Goal: Task Accomplishment & Management: Manage account settings

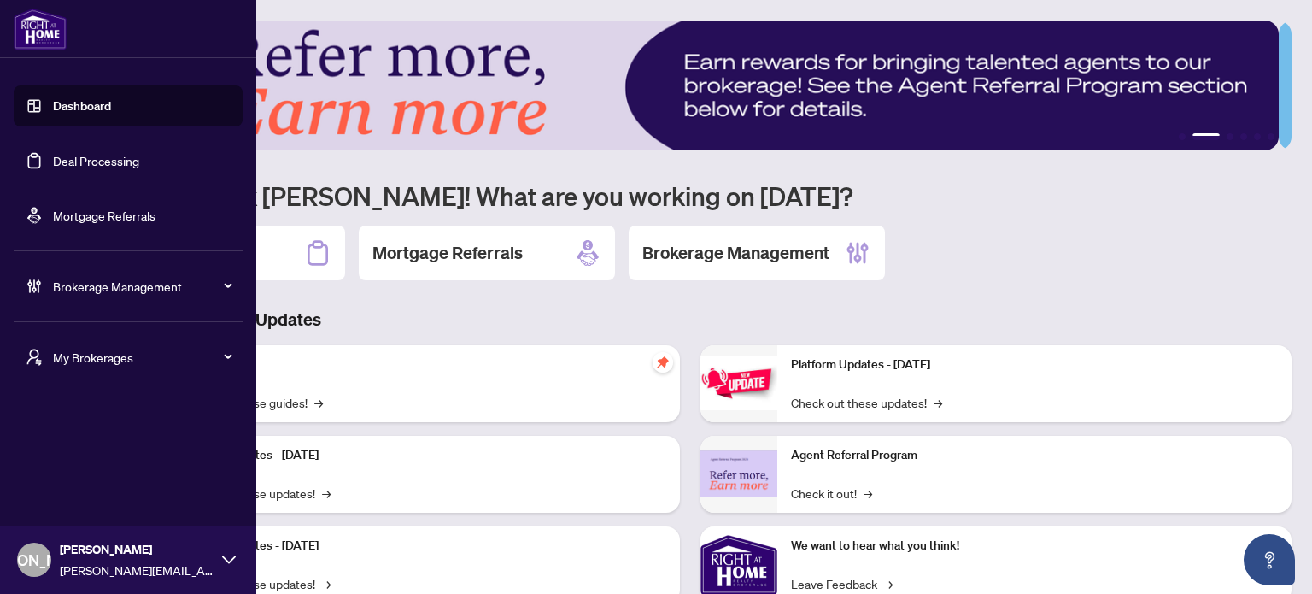
click at [77, 358] on span "My Brokerages" at bounding box center [142, 357] width 178 height 19
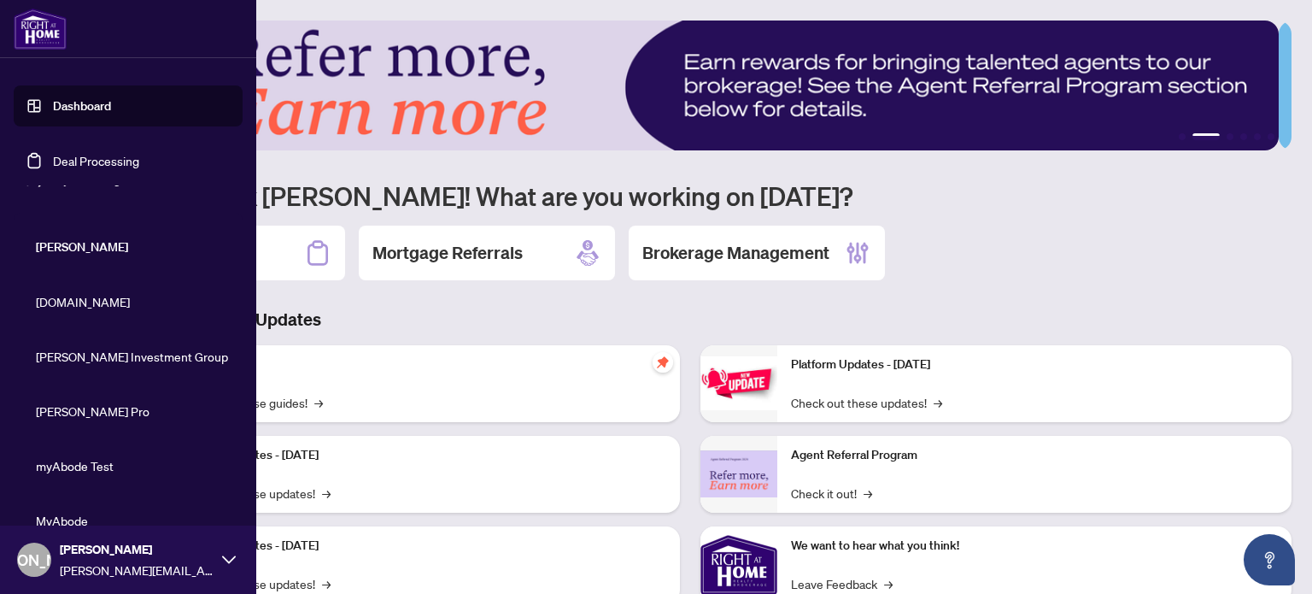
scroll to position [85, 0]
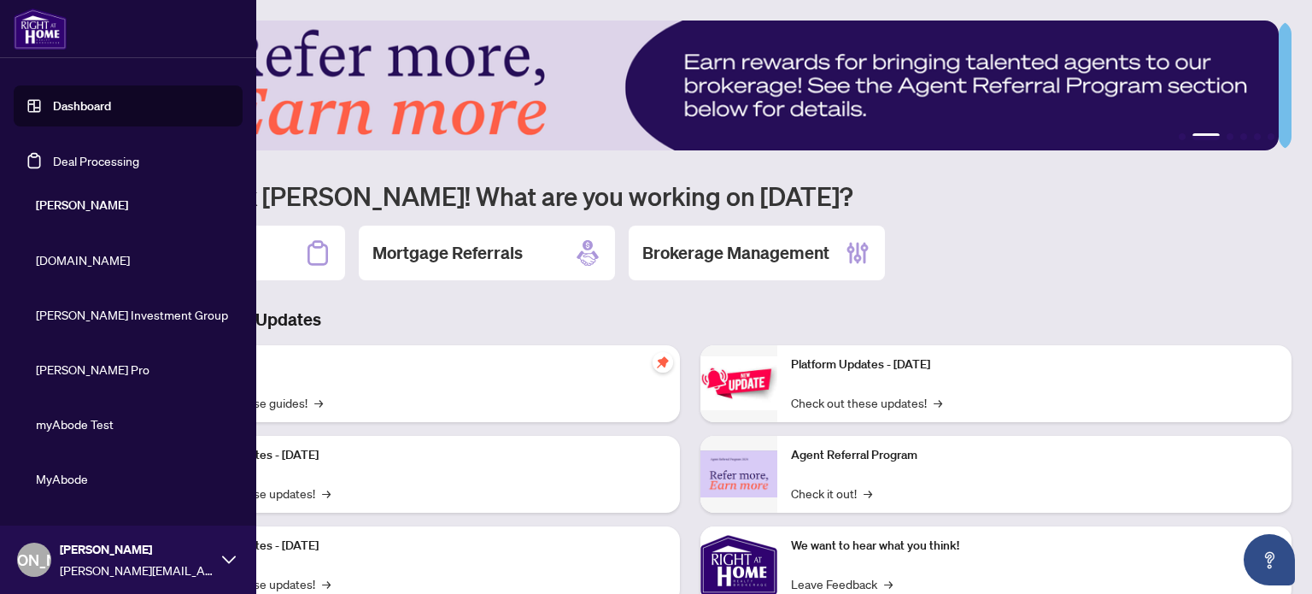
click at [113, 253] on span "Property.ca" at bounding box center [133, 259] width 195 height 19
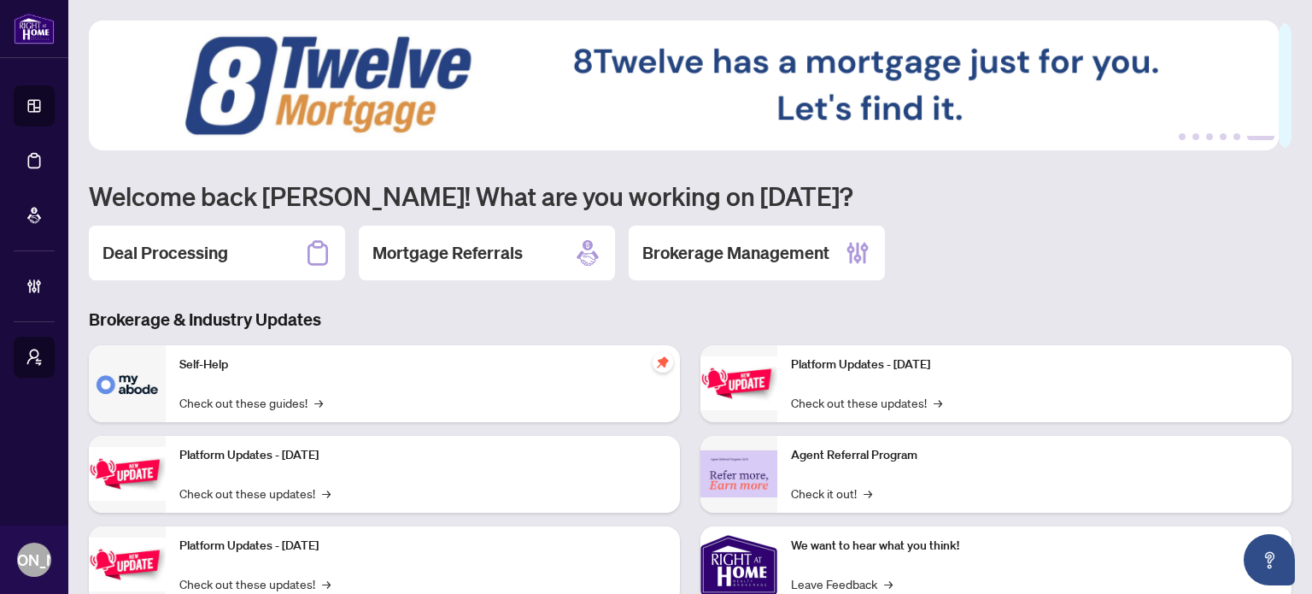
scroll to position [0, 0]
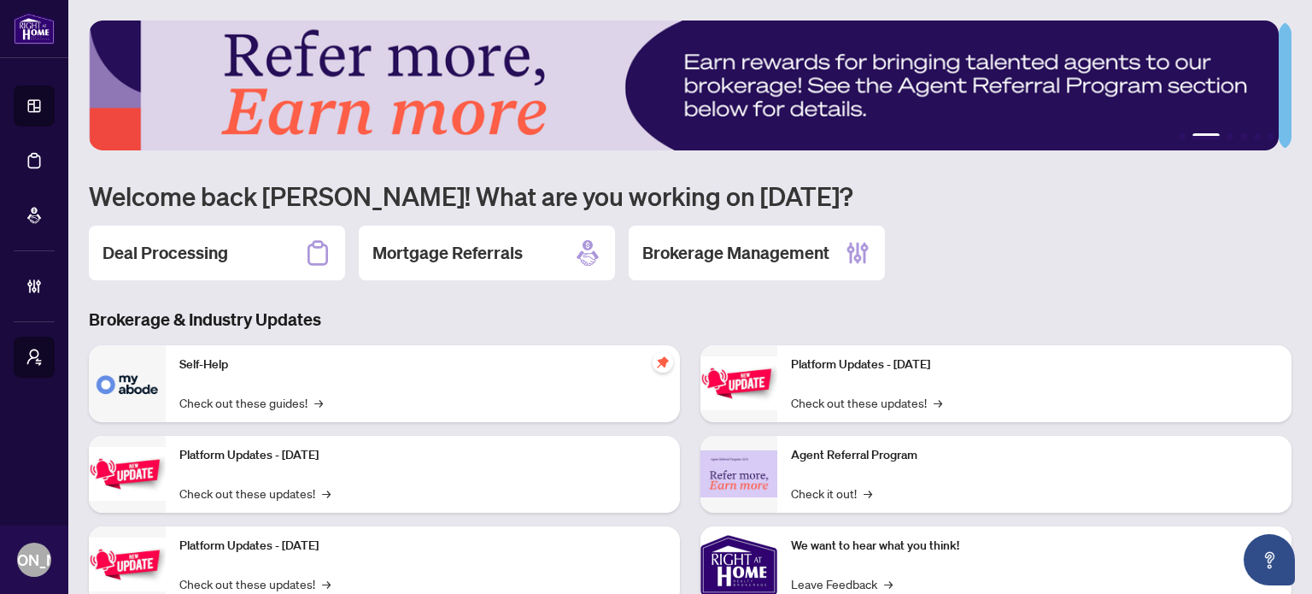
click at [256, 232] on div "Deal Processing" at bounding box center [217, 253] width 256 height 55
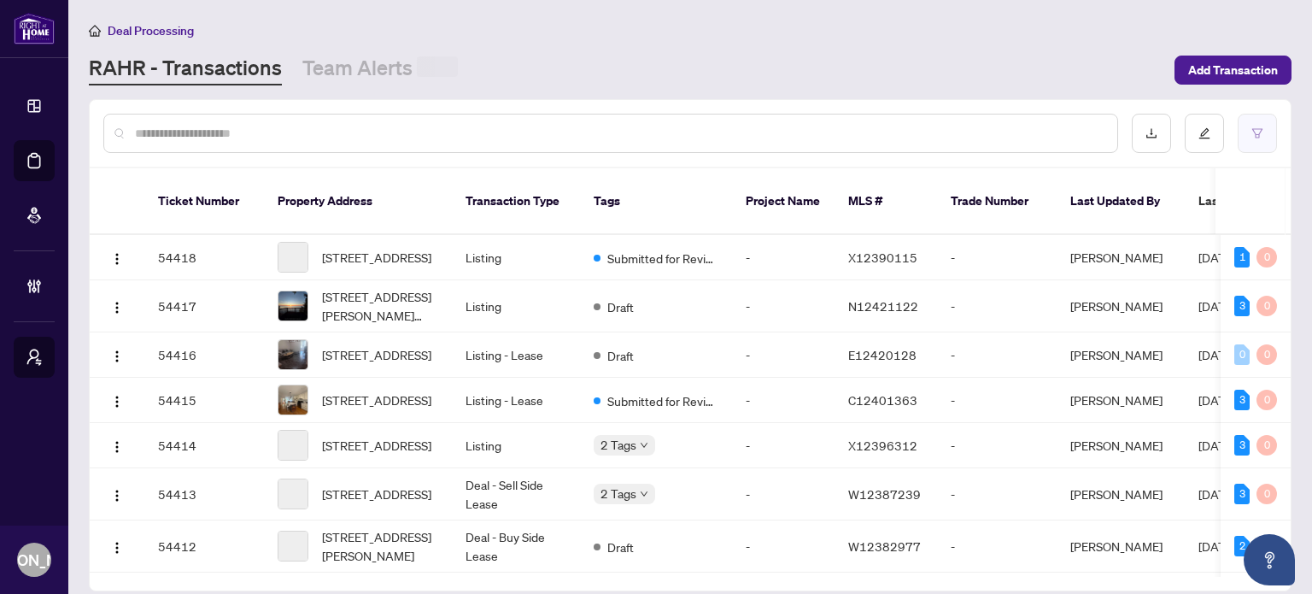
click at [1268, 140] on button "button" at bounding box center [1257, 133] width 39 height 39
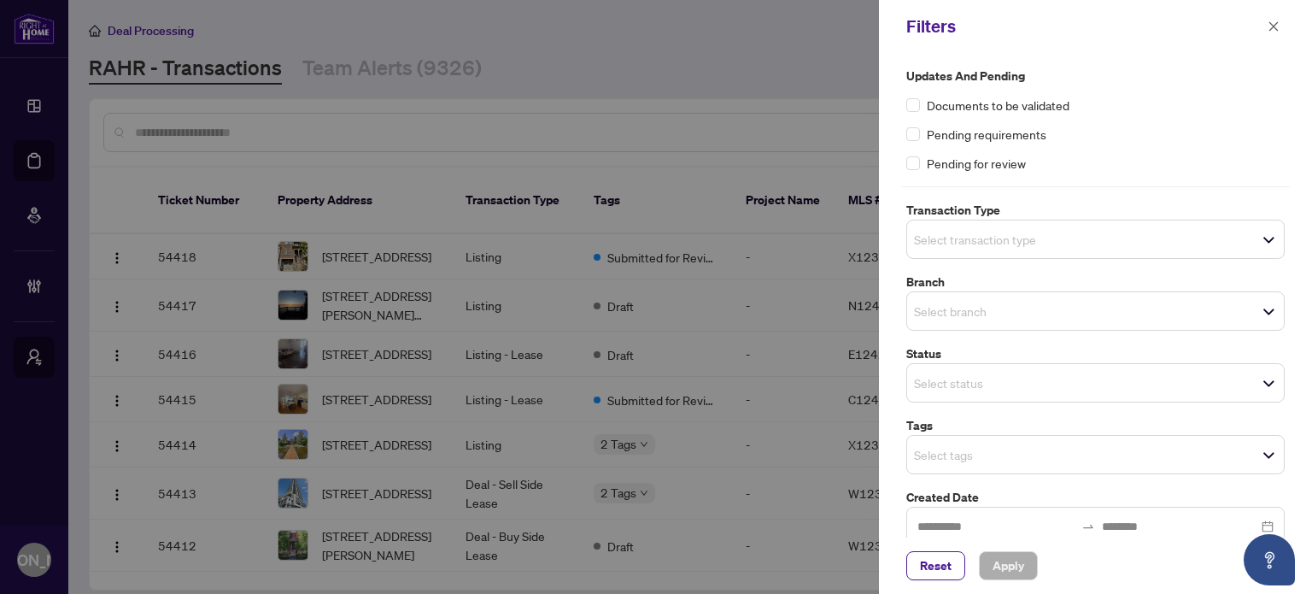
click at [1065, 234] on span "Select transaction type" at bounding box center [1095, 239] width 377 height 24
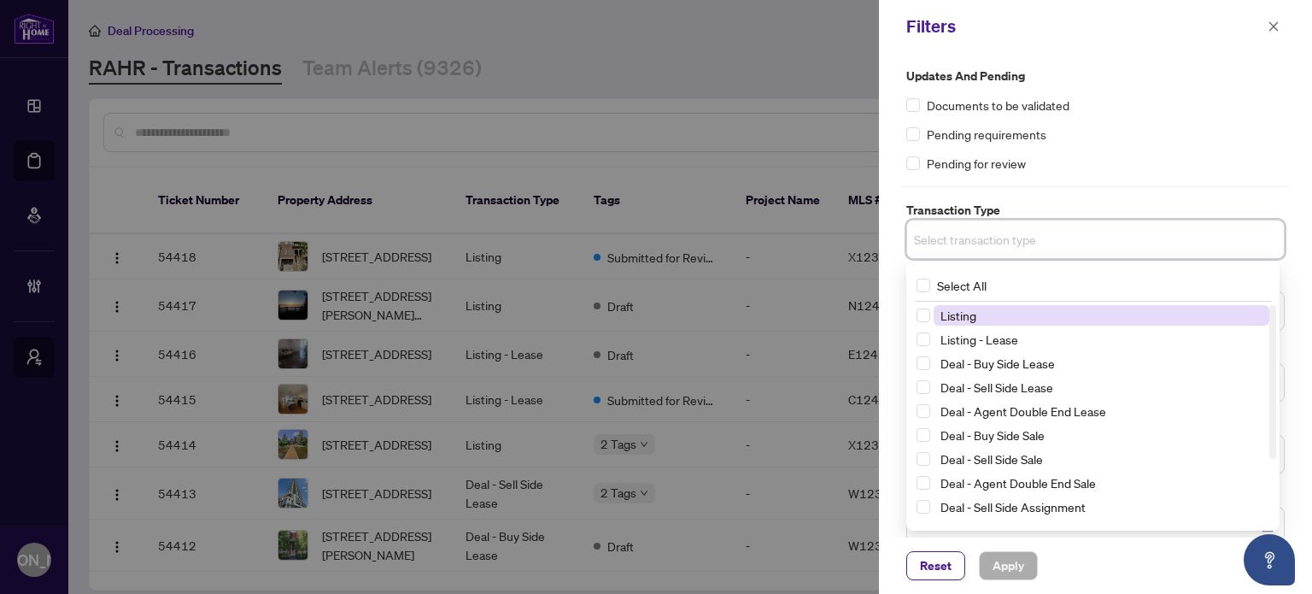
click at [1012, 311] on span "Listing" at bounding box center [1102, 315] width 336 height 21
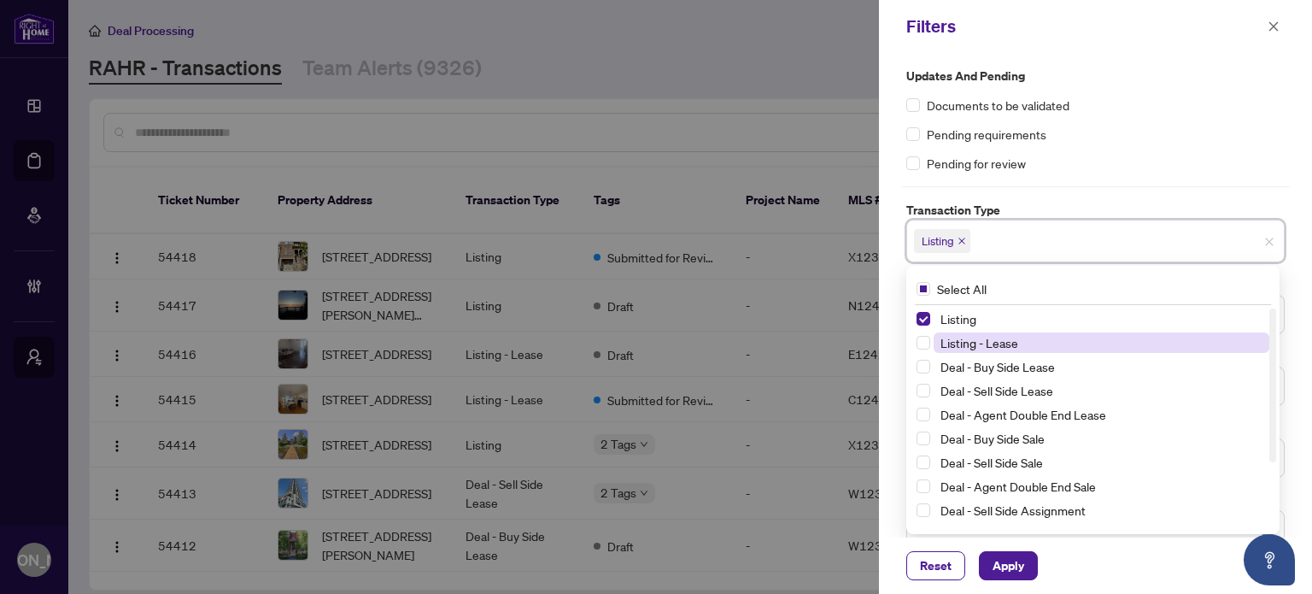
click at [1001, 337] on span "Listing - Lease" at bounding box center [980, 342] width 78 height 15
click at [1155, 151] on div "Updates and Pending Documents to be validated Pending requirements Pending for …" at bounding box center [1096, 120] width 379 height 106
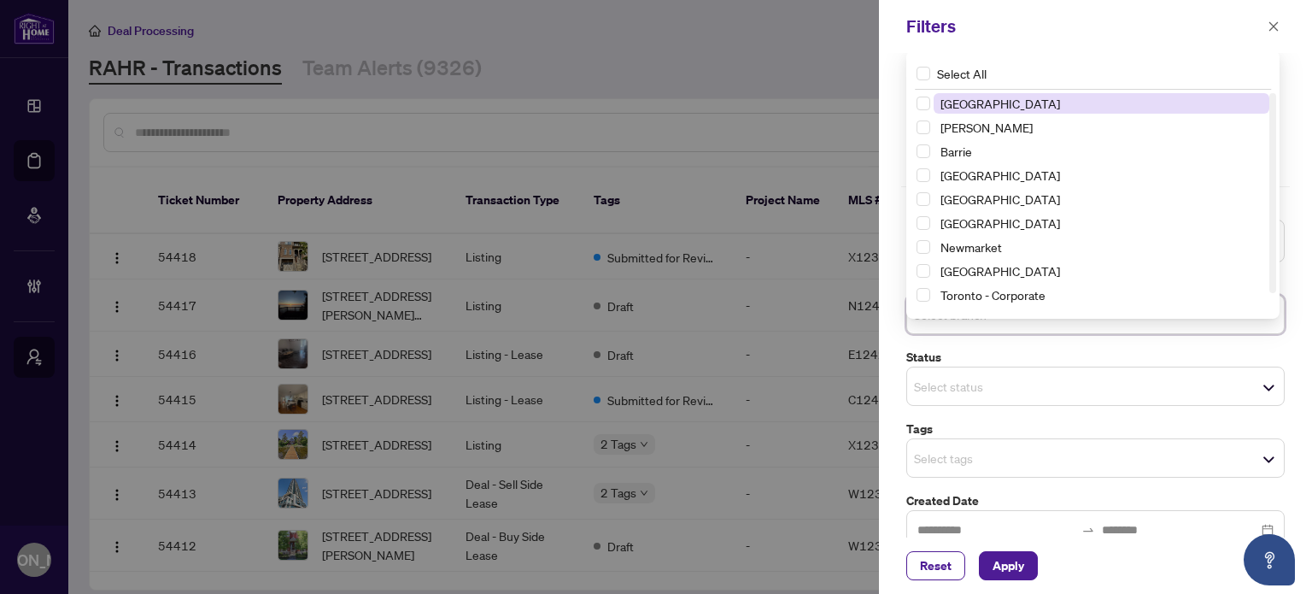
click at [1008, 306] on div "Select branch Select All 1 Richmond Hill Vaughan Barrie Burlington Durham Missi…" at bounding box center [1096, 314] width 379 height 39
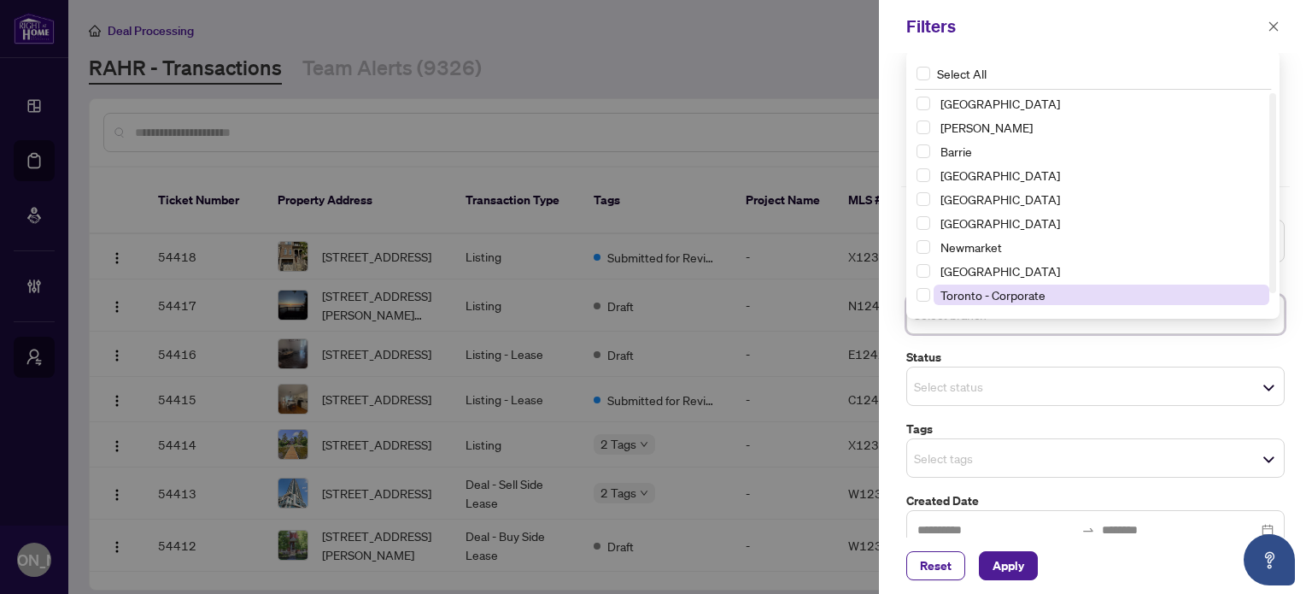
scroll to position [21, 0]
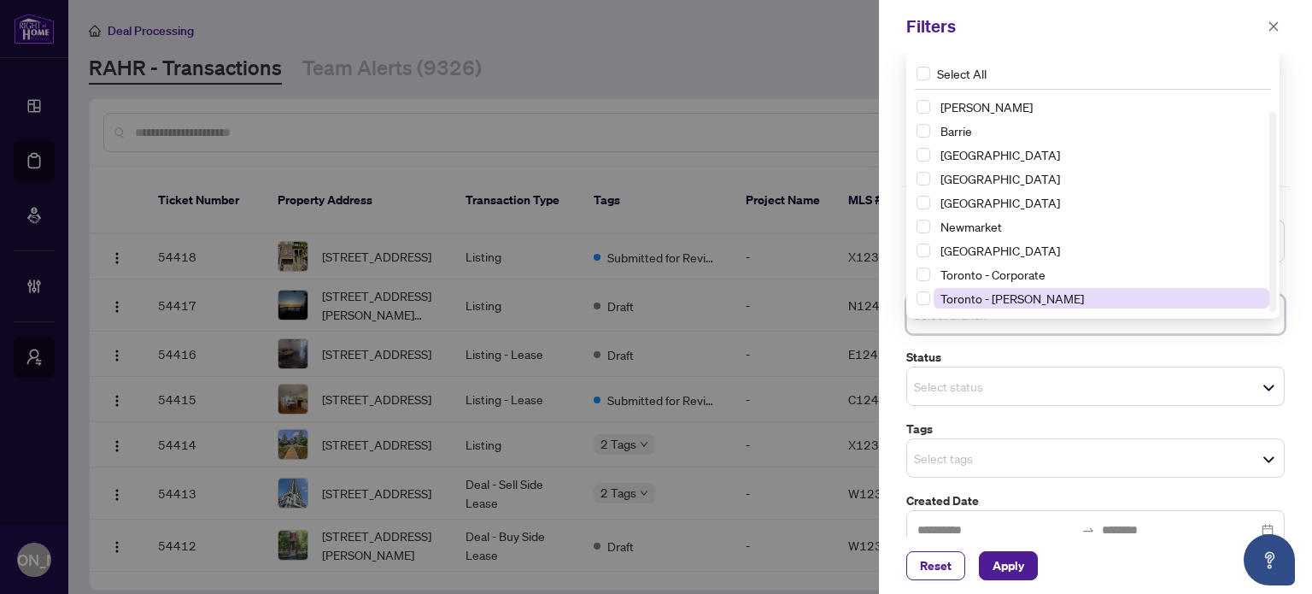
click at [971, 289] on span "Toronto - Don Mills" at bounding box center [1102, 298] width 336 height 21
click at [1195, 5] on div "Filters" at bounding box center [1095, 26] width 433 height 53
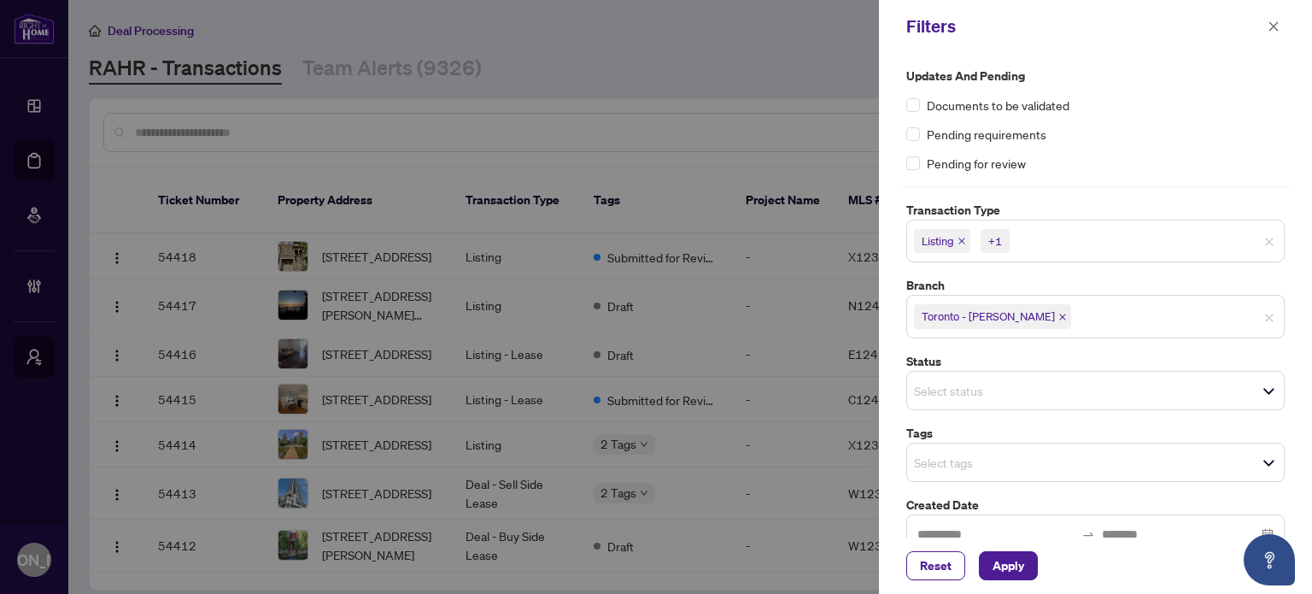
click at [1012, 392] on input "search" at bounding box center [974, 390] width 120 height 21
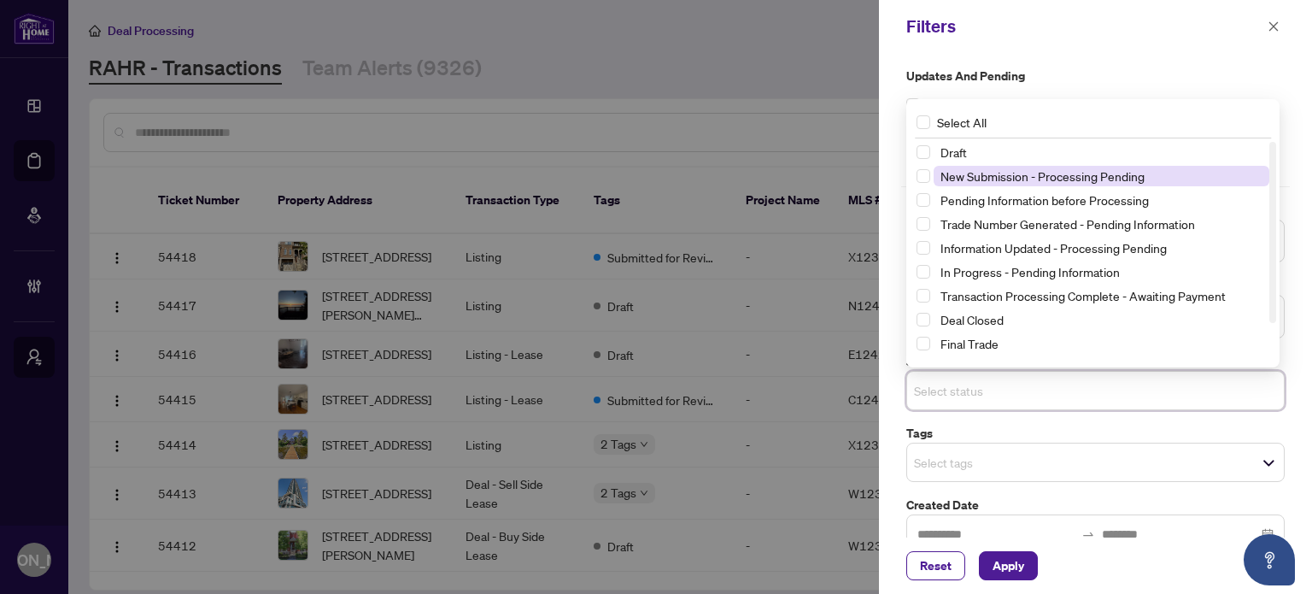
click at [1074, 169] on span "New Submission - Processing Pending" at bounding box center [1043, 175] width 204 height 15
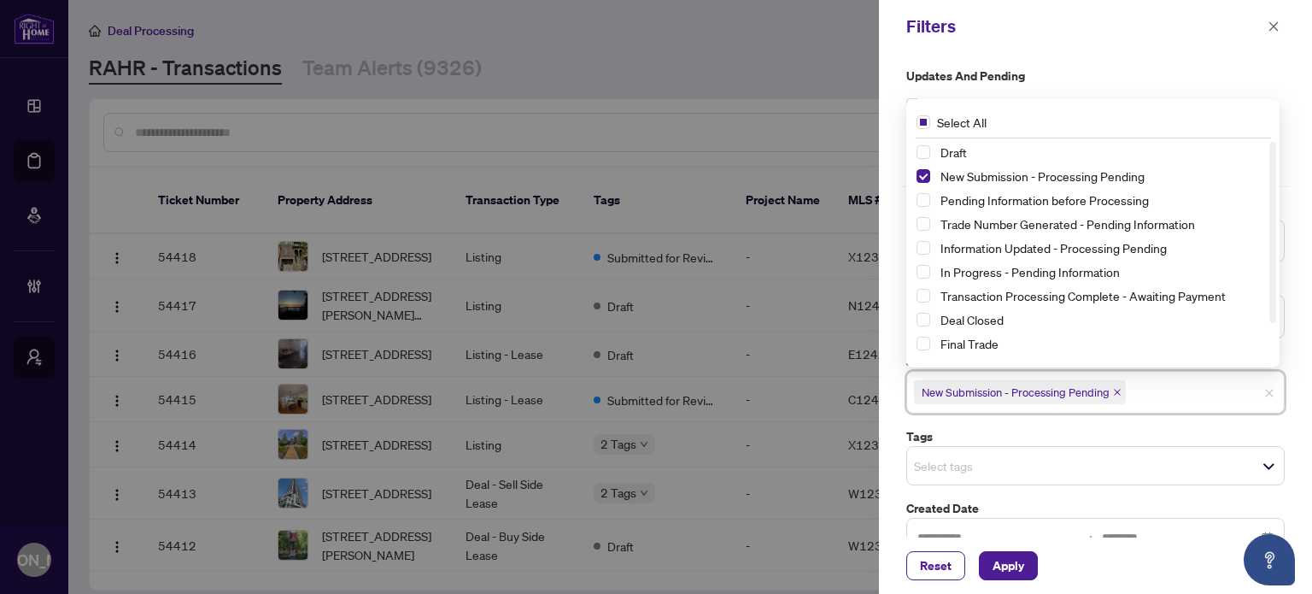
click at [1148, 48] on div "Filters" at bounding box center [1095, 26] width 433 height 53
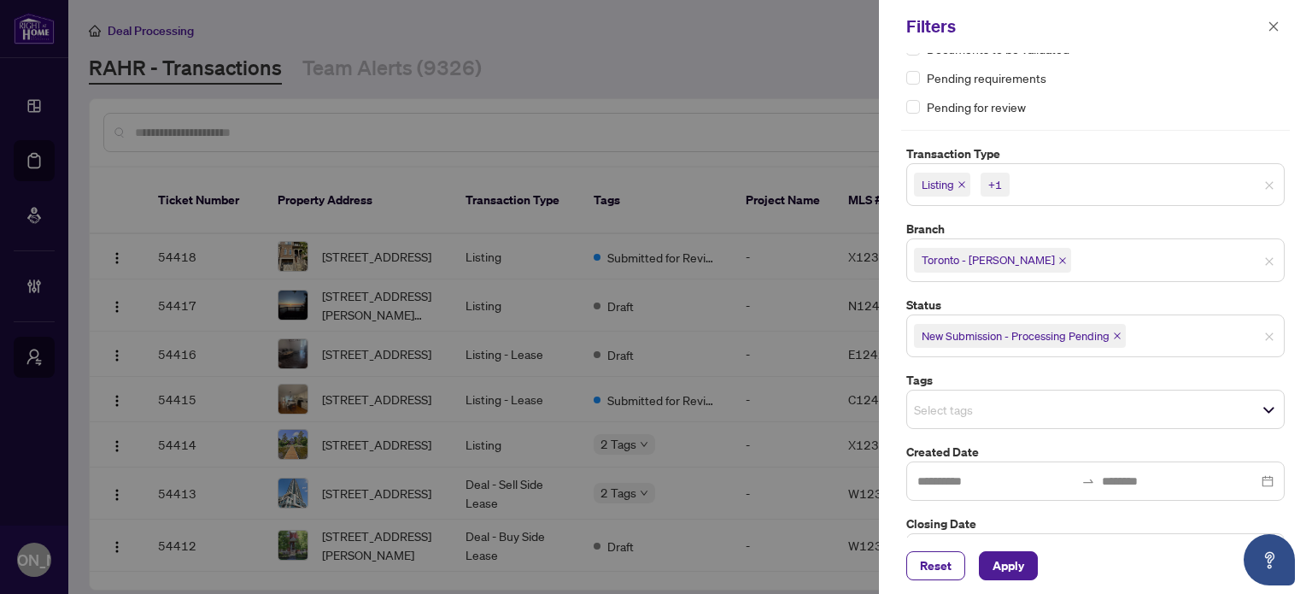
scroll to position [101, 0]
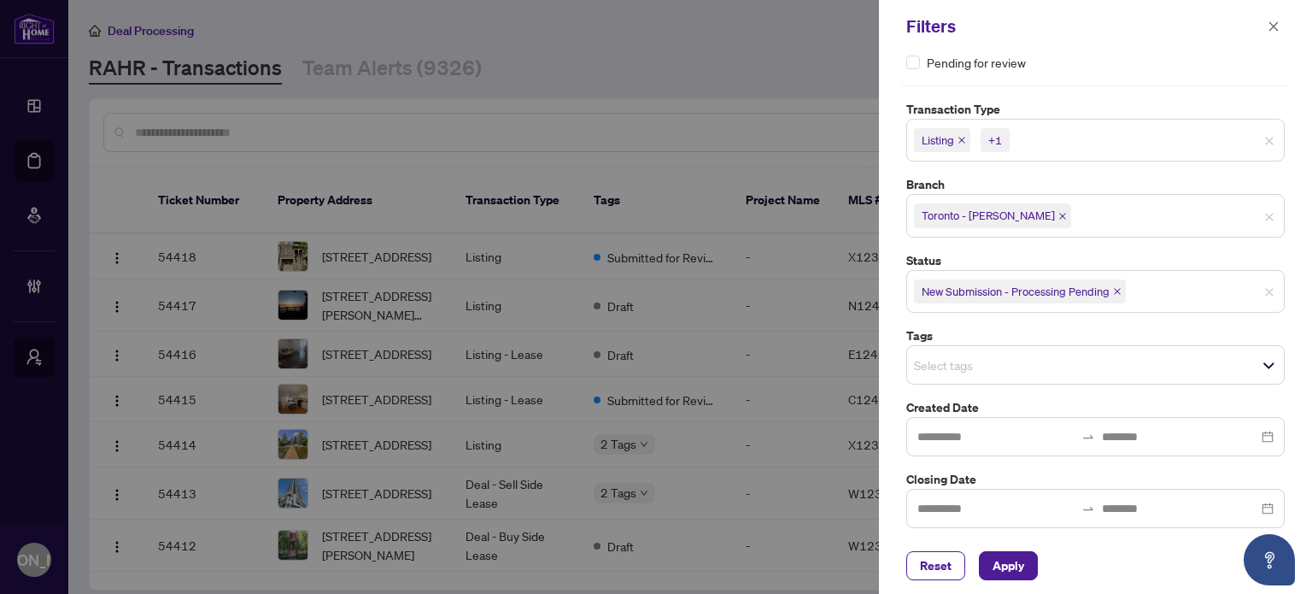
click at [989, 368] on input "search" at bounding box center [974, 365] width 120 height 21
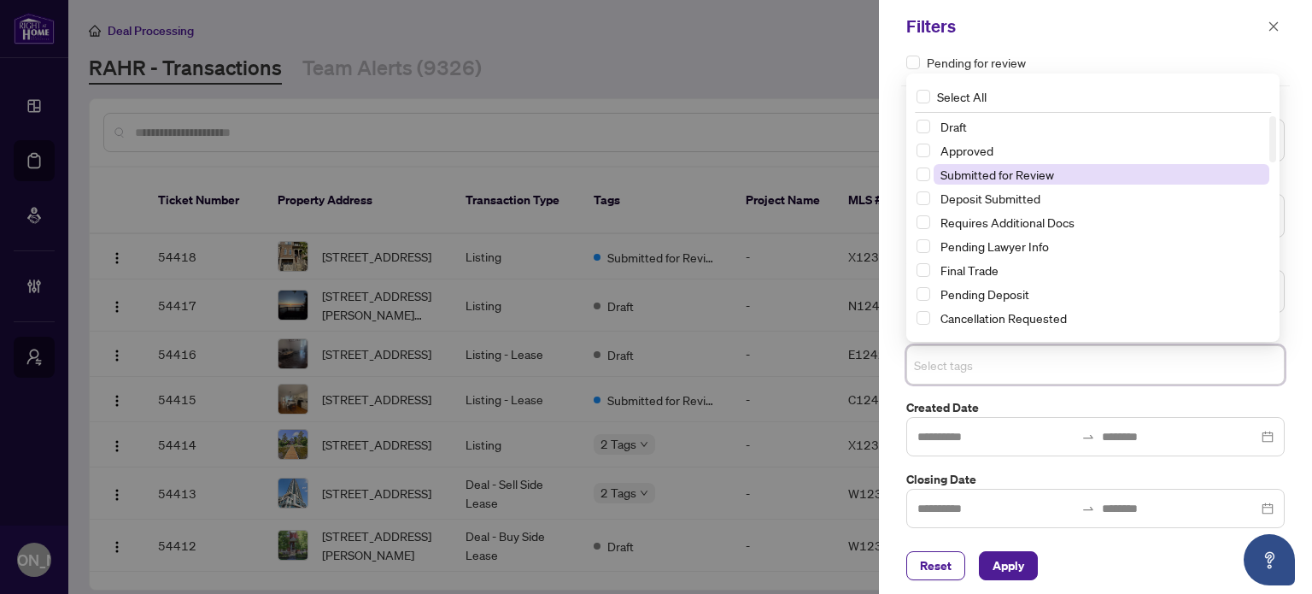
click at [1000, 173] on span "Submitted for Review" at bounding box center [998, 174] width 114 height 15
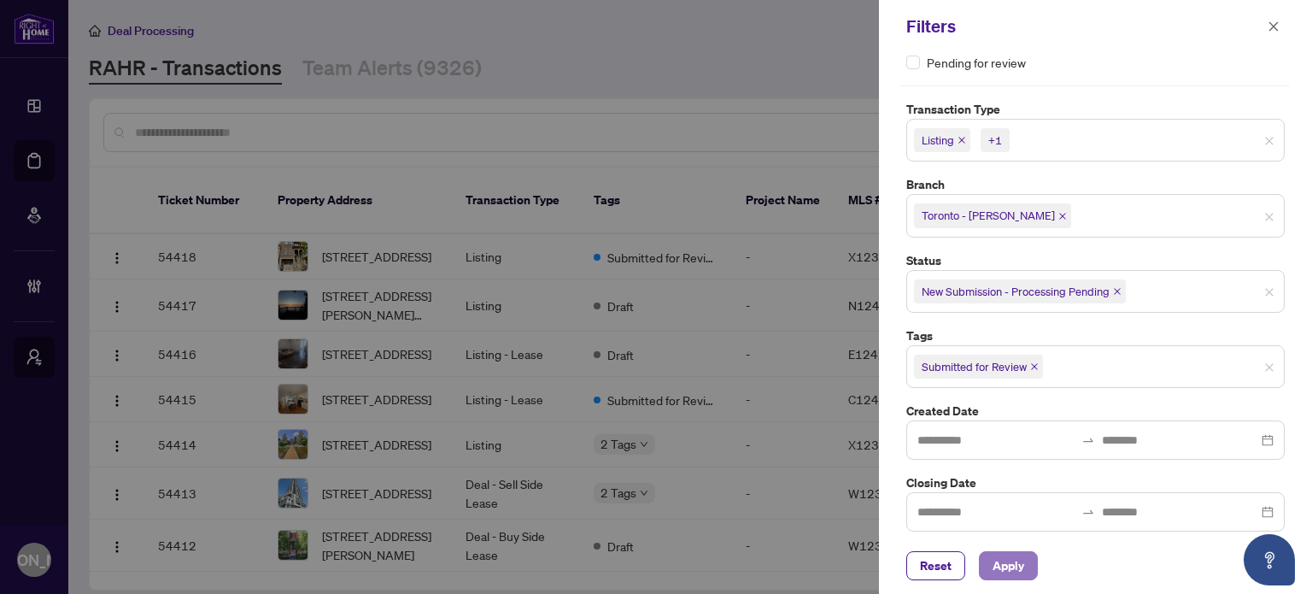
click at [1006, 560] on span "Apply" at bounding box center [1009, 565] width 32 height 27
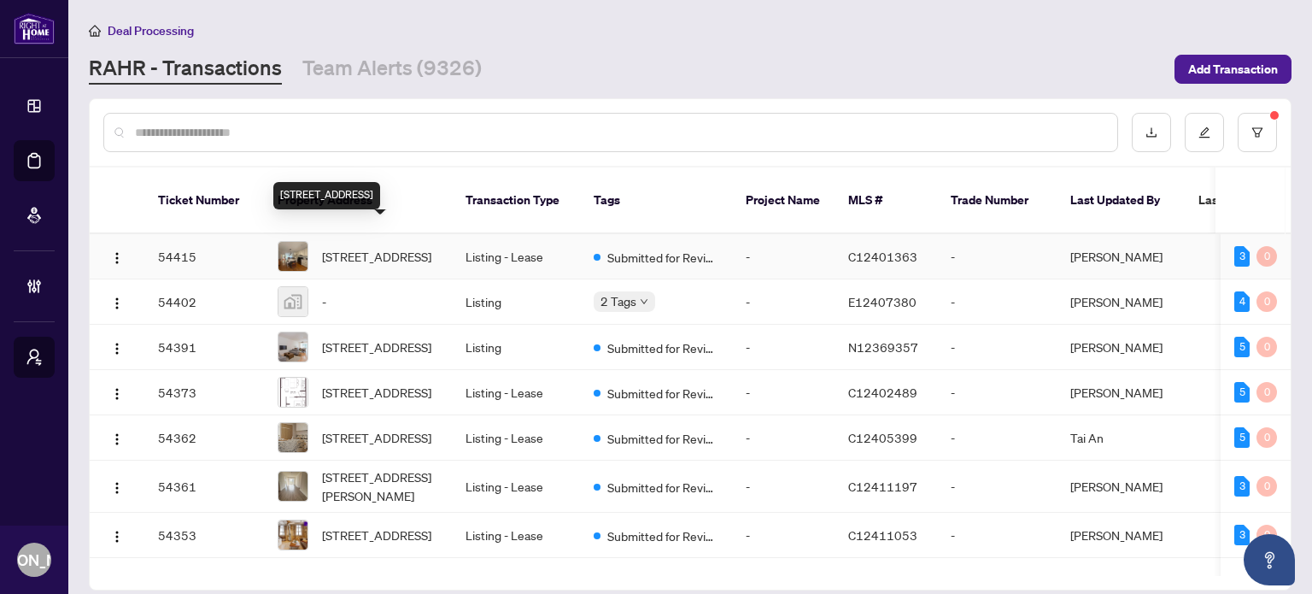
click at [424, 247] on span "36-32 Rusholme Park Cres, Toronto, Ontario M6J 2C9, Canada" at bounding box center [376, 256] width 109 height 19
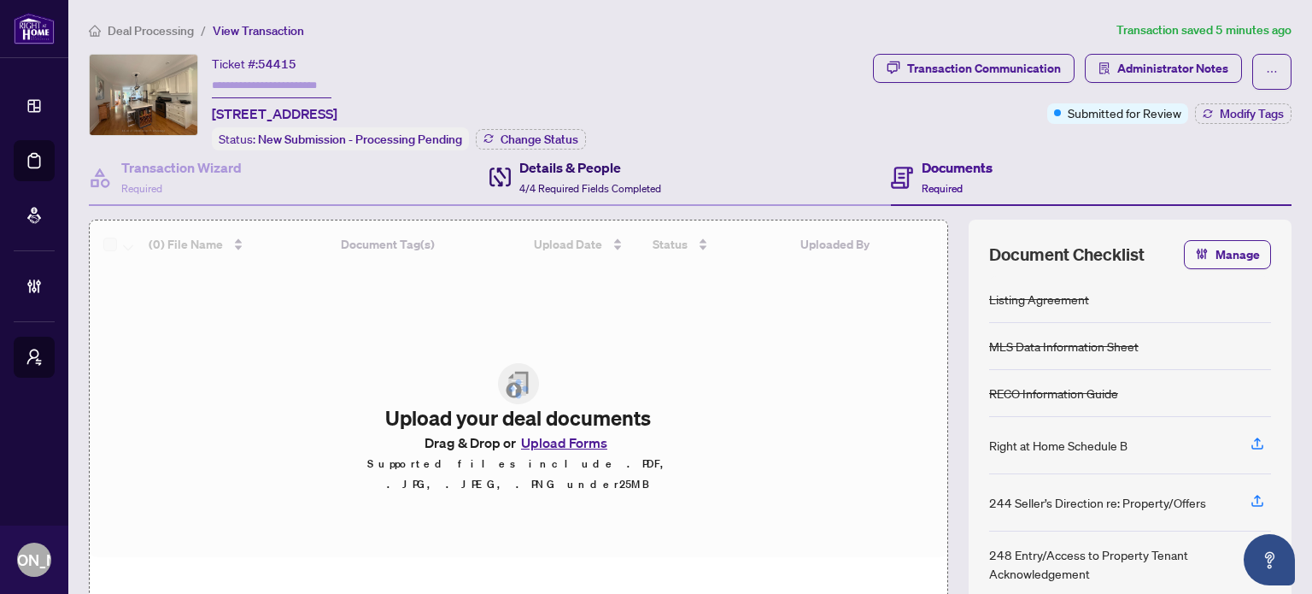
click at [612, 167] on h4 "Details & People" at bounding box center [590, 167] width 142 height 21
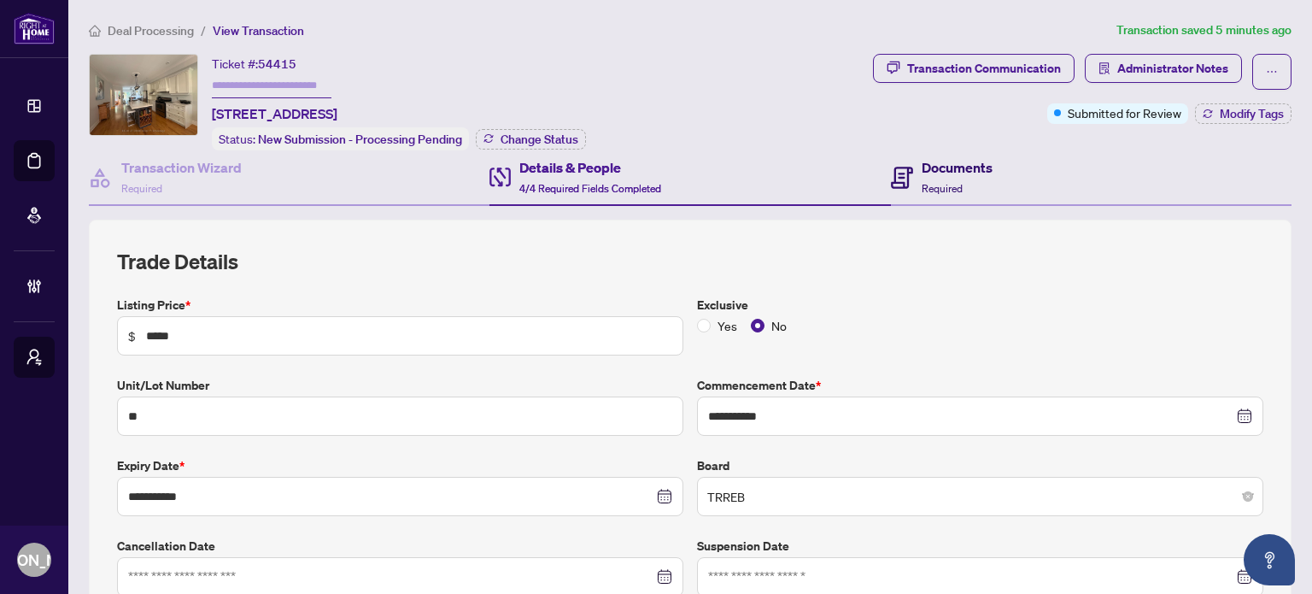
click at [909, 167] on div "Documents Required" at bounding box center [942, 177] width 102 height 40
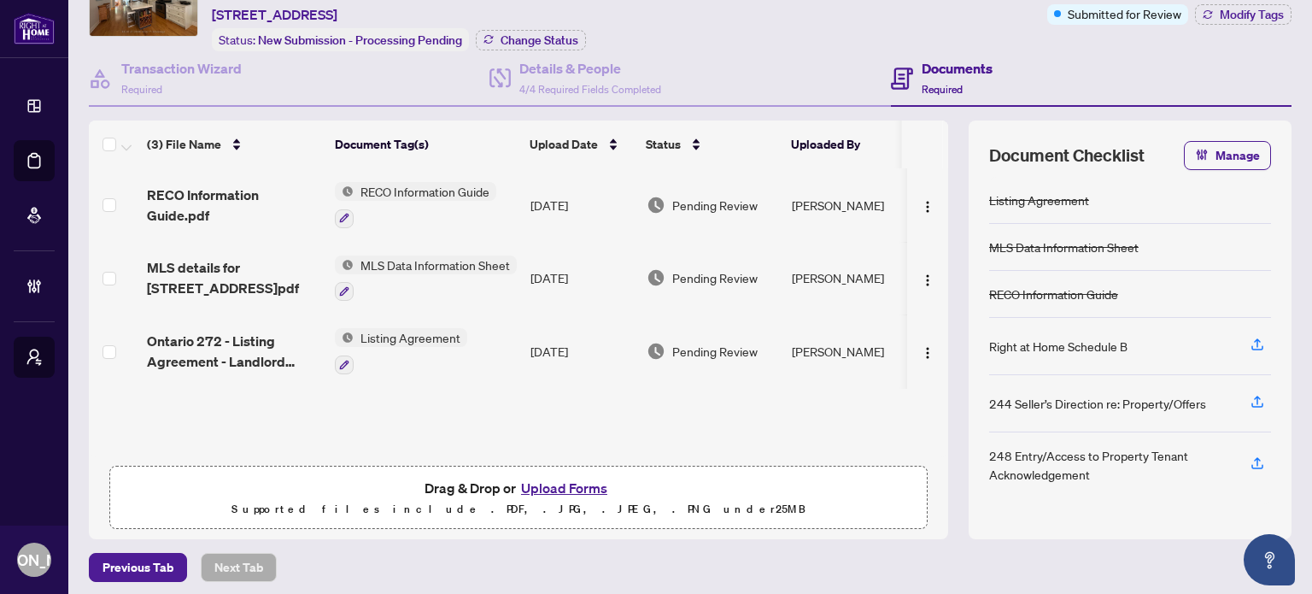
scroll to position [103, 0]
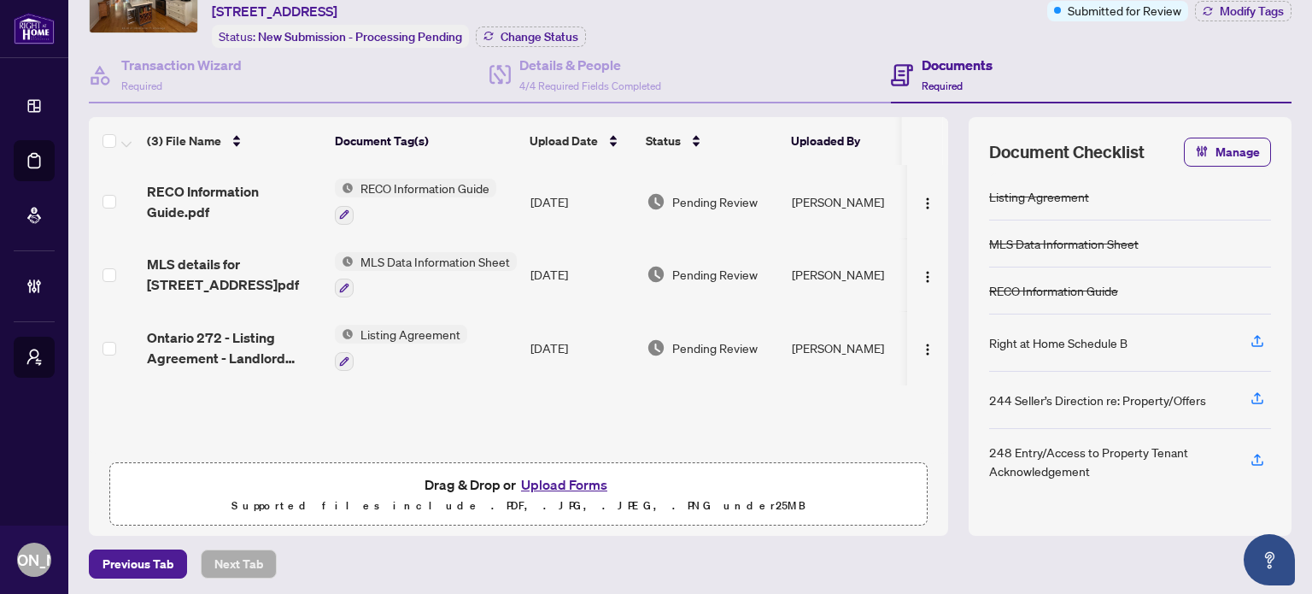
click at [711, 203] on span "Pending Review" at bounding box center [714, 201] width 85 height 19
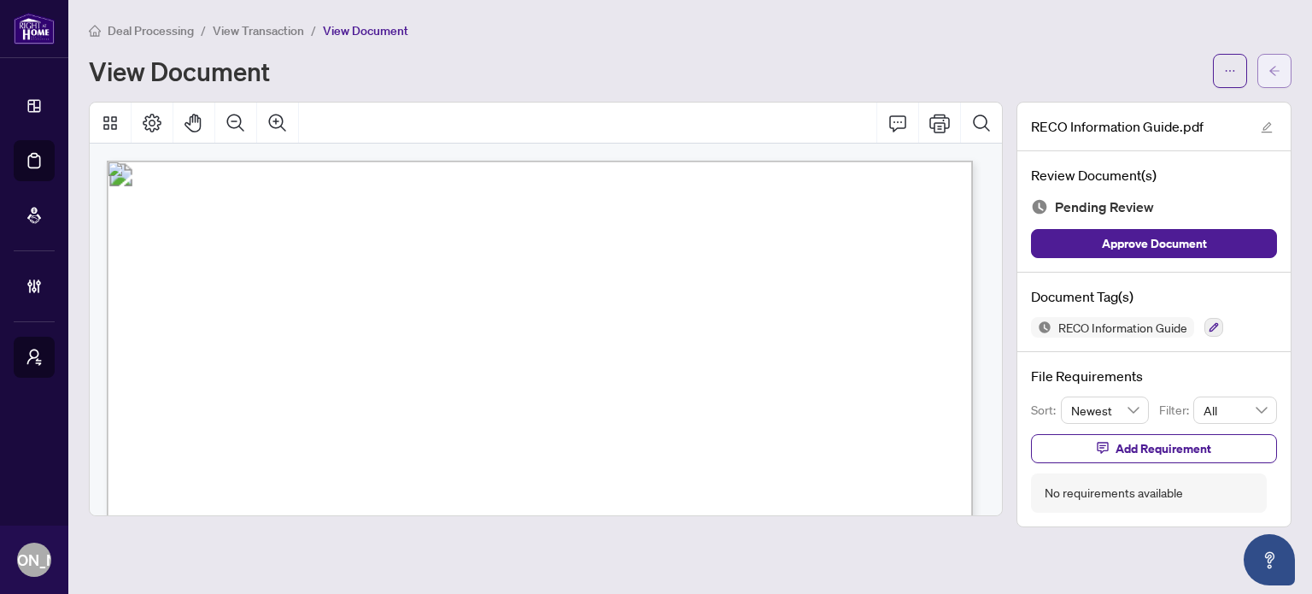
click at [1271, 76] on span "button" at bounding box center [1275, 70] width 12 height 27
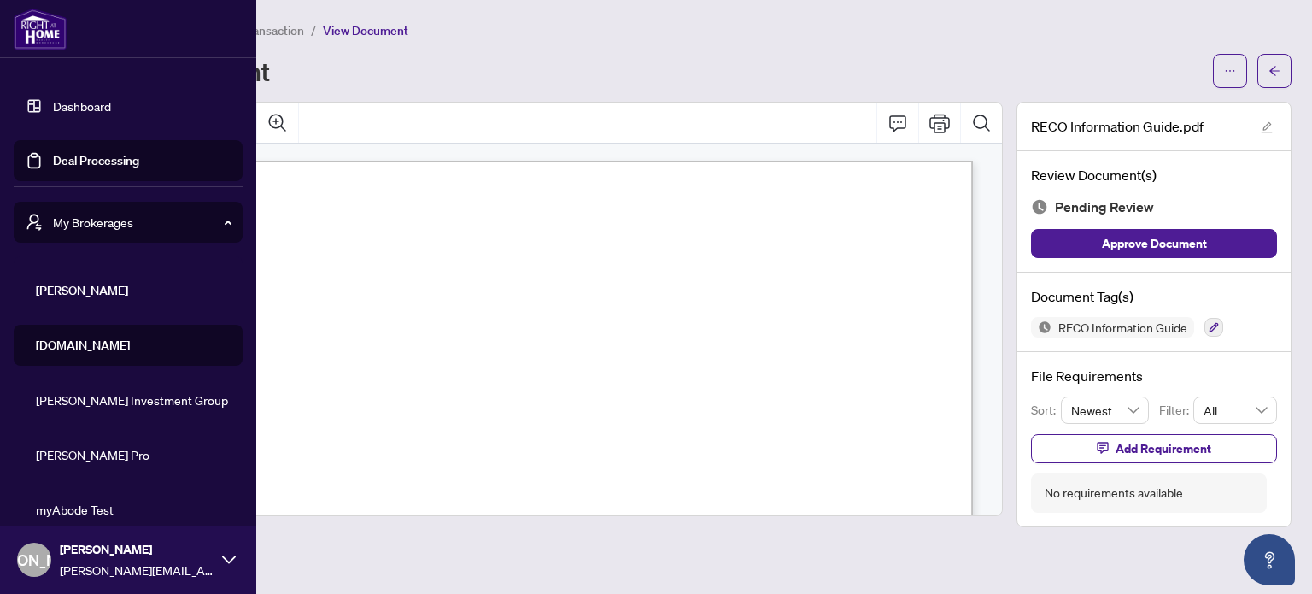
click at [53, 109] on link "Dashboard" at bounding box center [82, 105] width 58 height 15
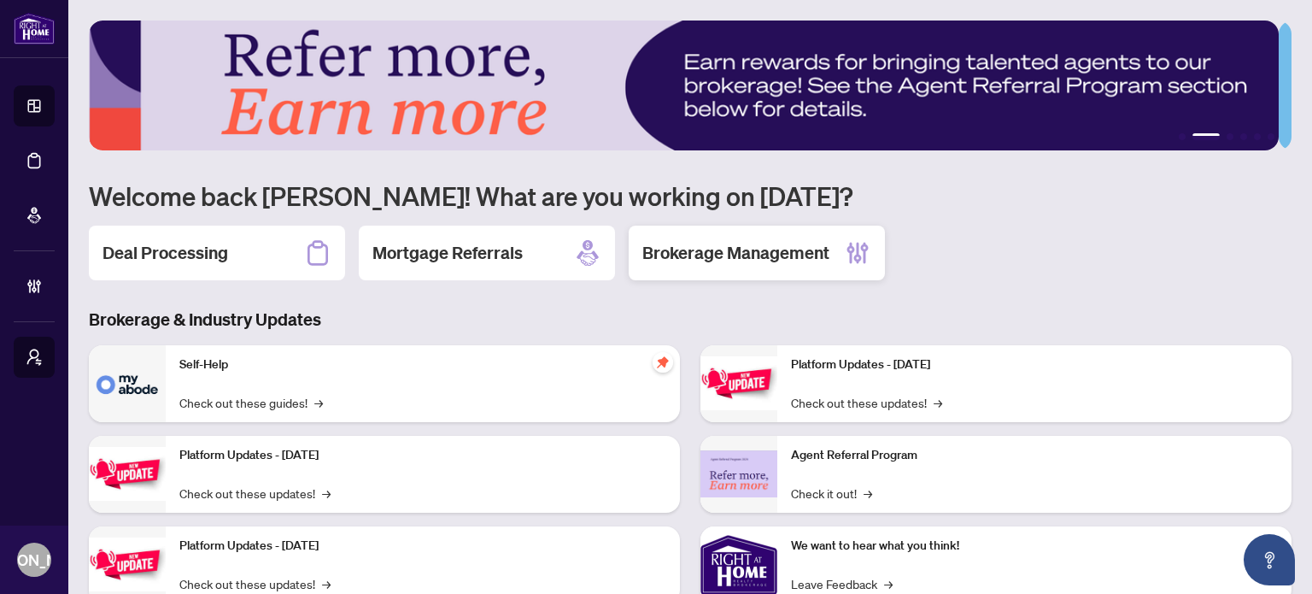
click at [697, 251] on h2 "Brokerage Management" at bounding box center [736, 253] width 187 height 24
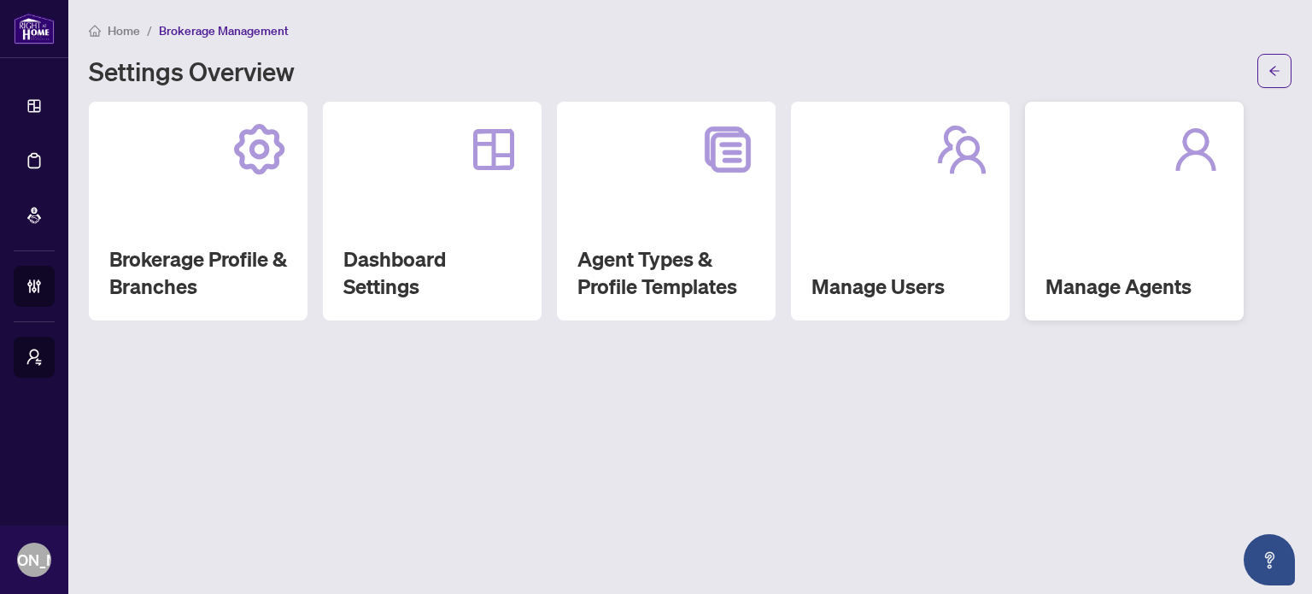
click at [1120, 226] on div "Manage Agents" at bounding box center [1134, 211] width 219 height 219
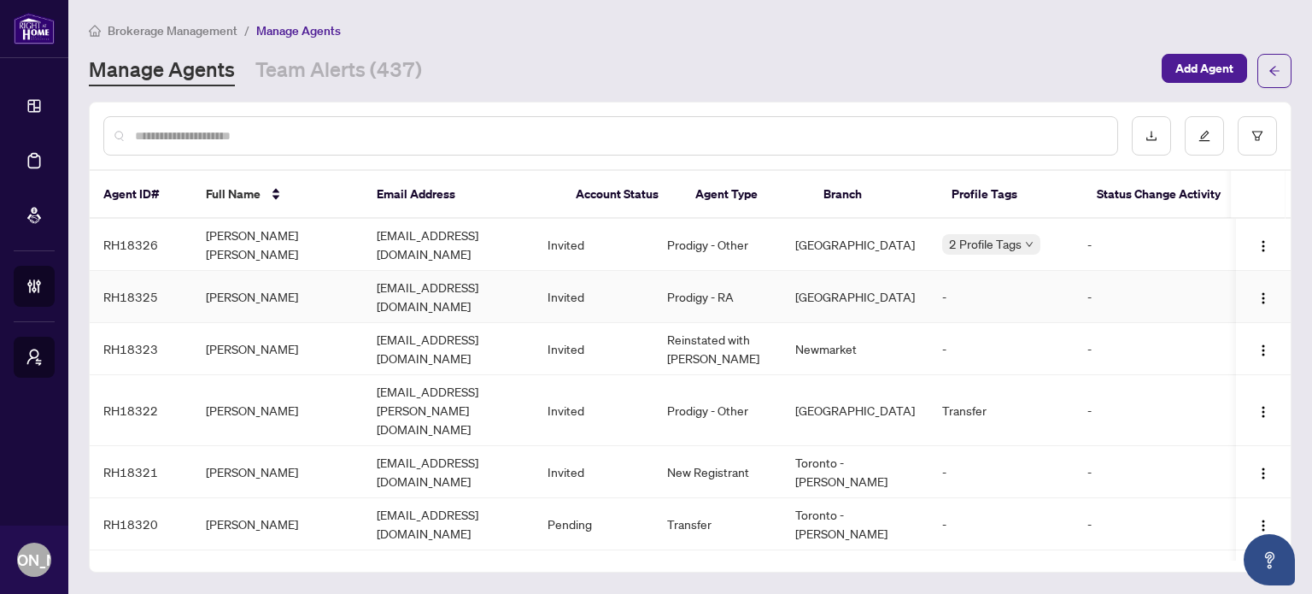
click at [592, 285] on td "Invited" at bounding box center [594, 297] width 120 height 52
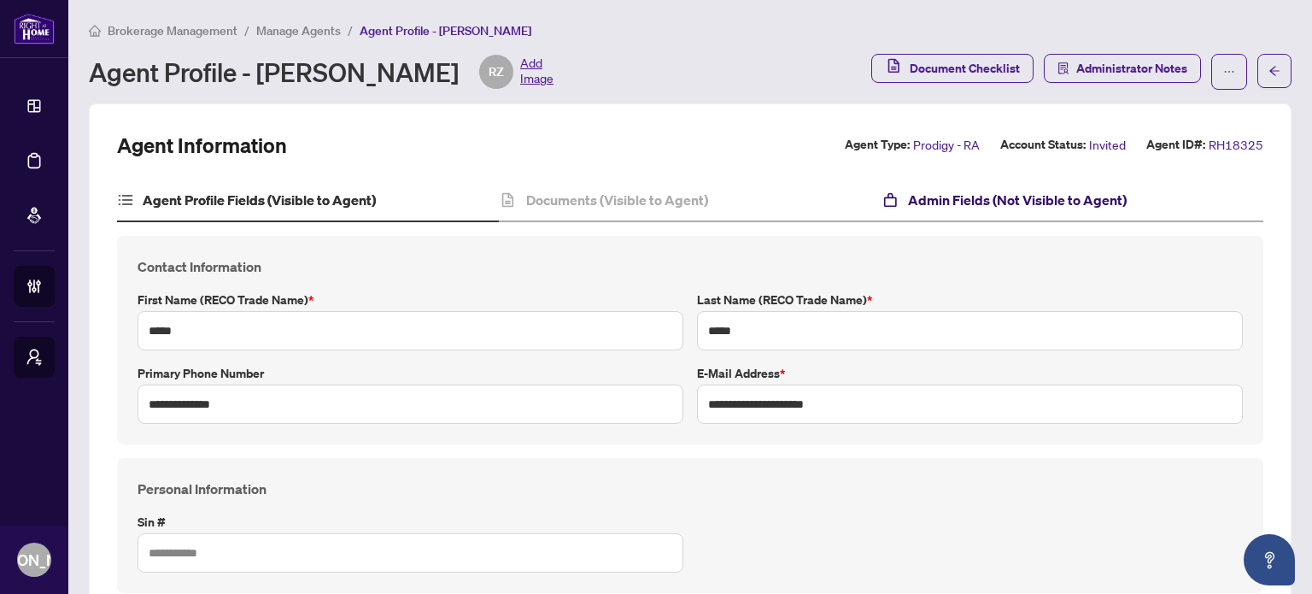
click at [970, 190] on h4 "Admin Fields (Not Visible to Agent)" at bounding box center [1017, 200] width 219 height 21
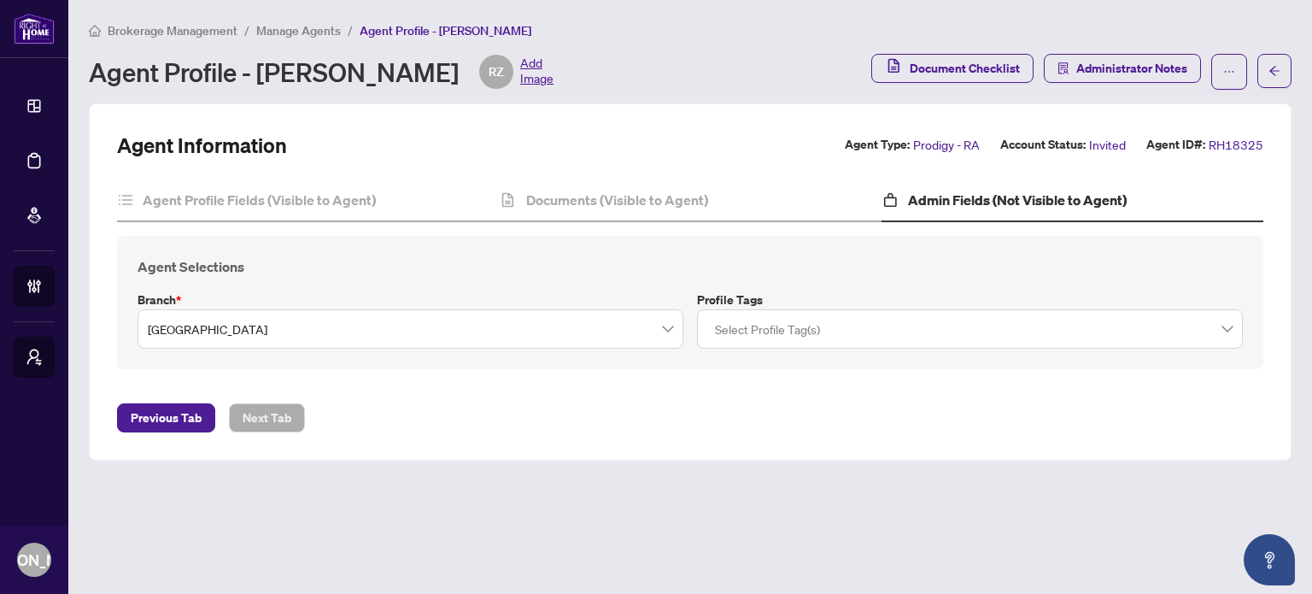
click at [916, 348] on div "Agent Selections Branch * Mississauga Profile Tags Select Profile Tag(s)" at bounding box center [690, 302] width 1147 height 133
click at [919, 331] on div at bounding box center [970, 329] width 524 height 31
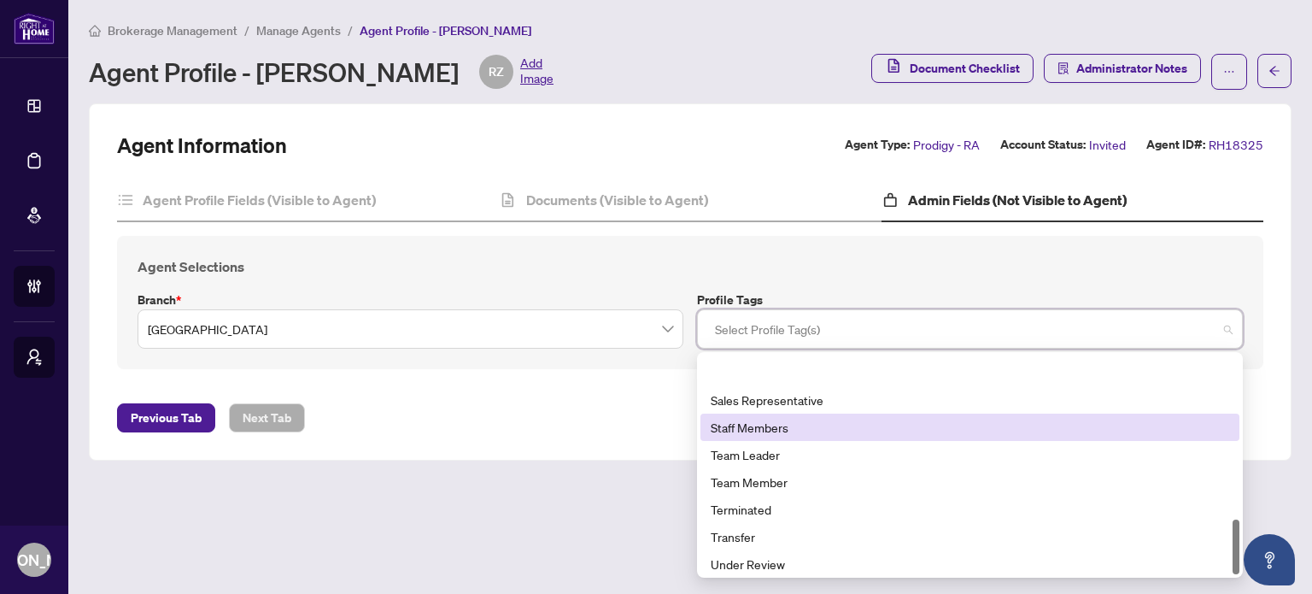
scroll to position [656, 0]
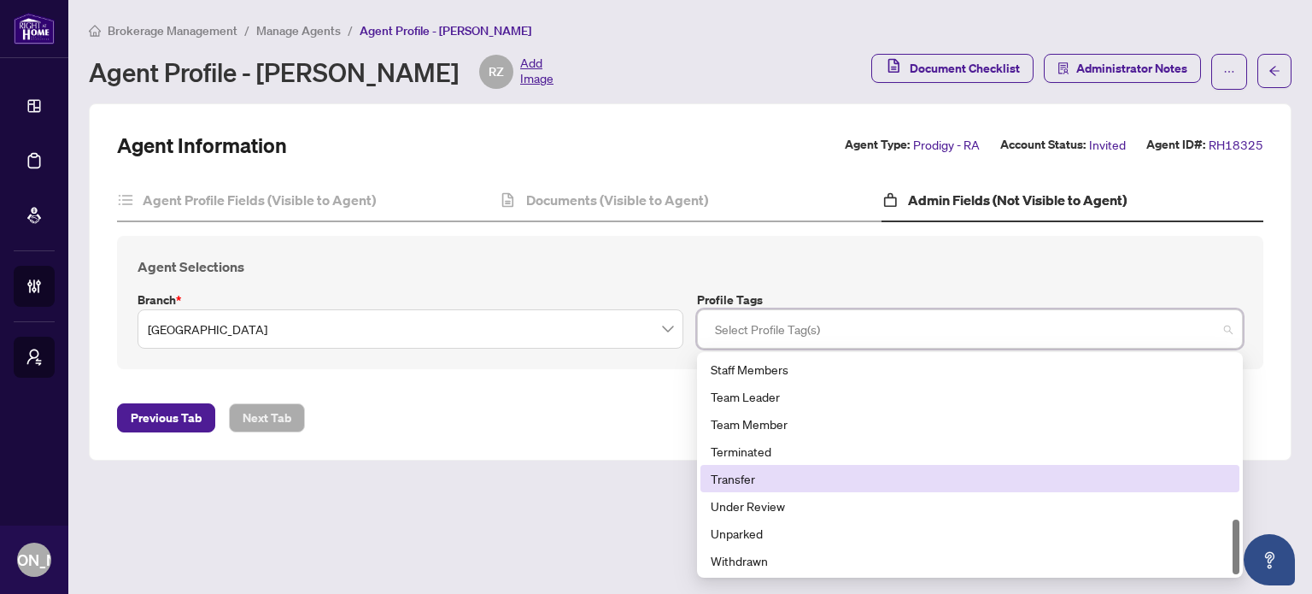
click at [614, 494] on main "Brokerage Management / Manage Agents / Agent Profile - Rabia Zahid Agent Profil…" at bounding box center [690, 297] width 1244 height 594
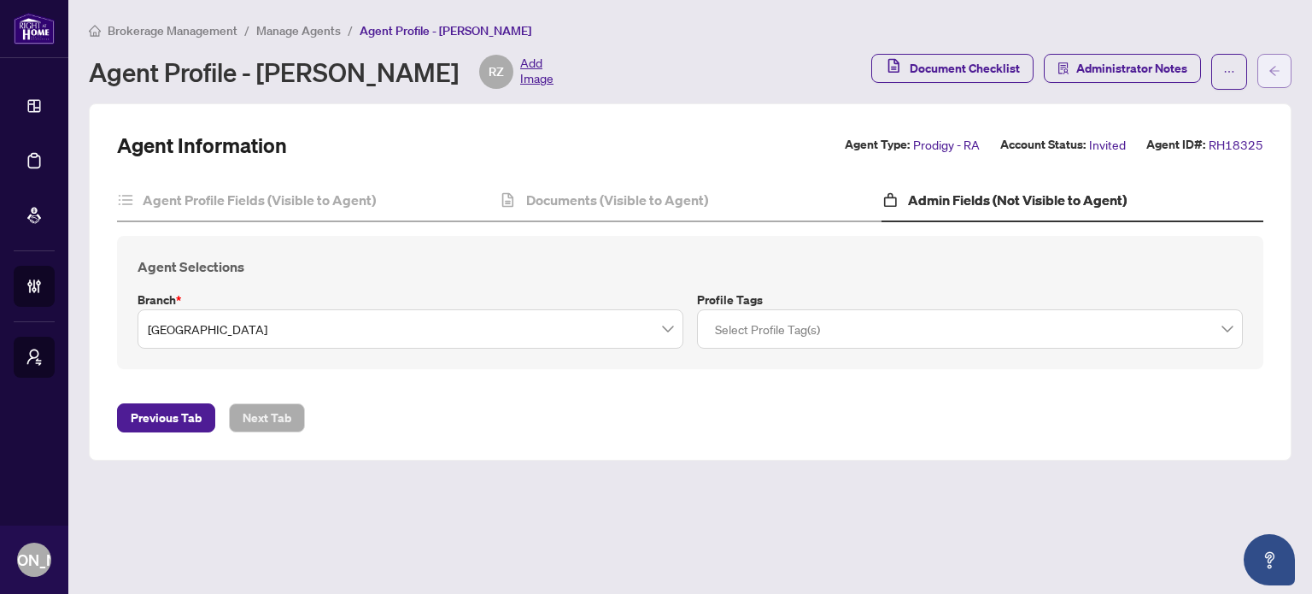
click at [1266, 67] on button "button" at bounding box center [1275, 71] width 34 height 34
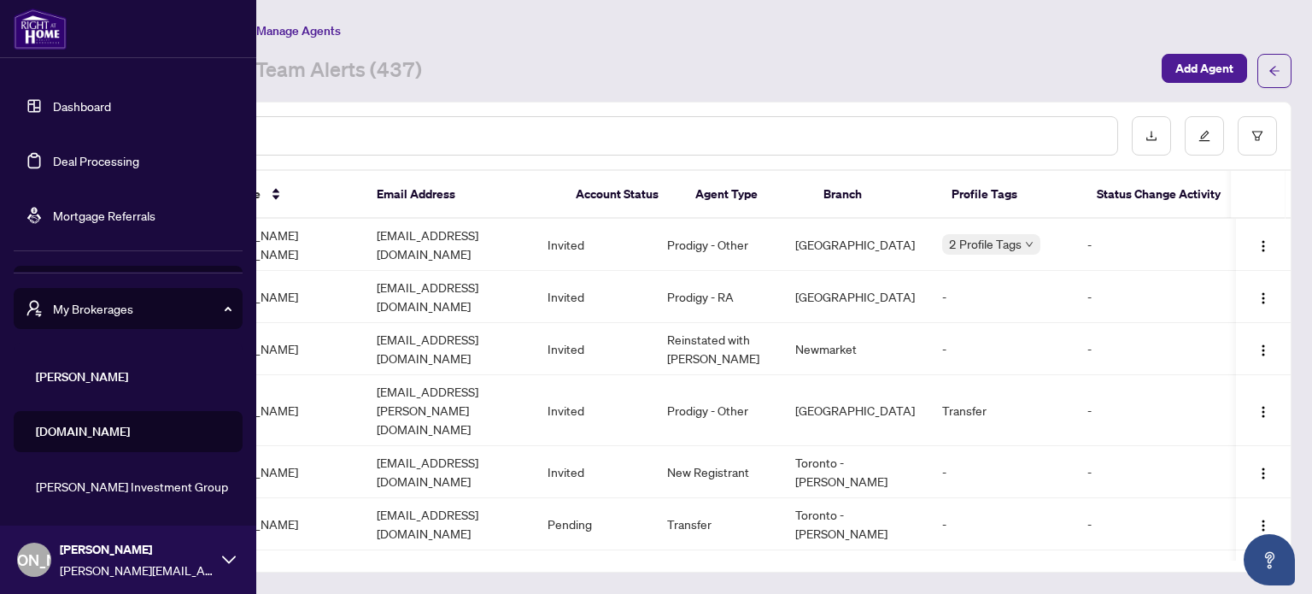
click at [62, 102] on link "Dashboard" at bounding box center [82, 105] width 58 height 15
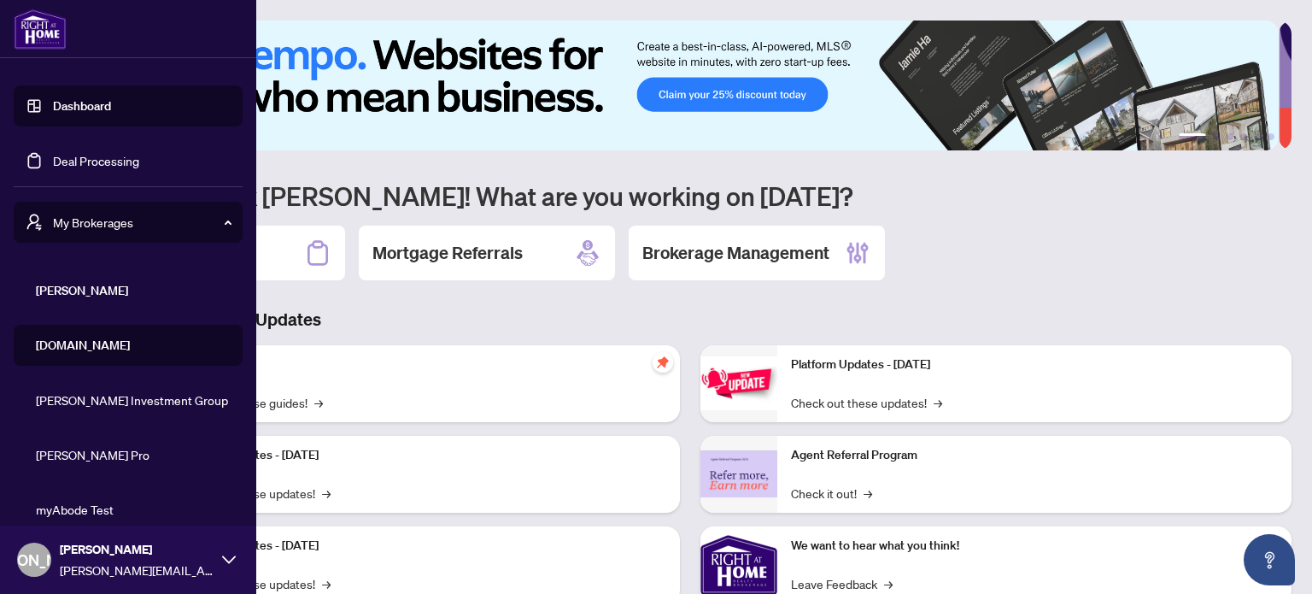
click at [84, 344] on span "Property.ca" at bounding box center [133, 345] width 195 height 19
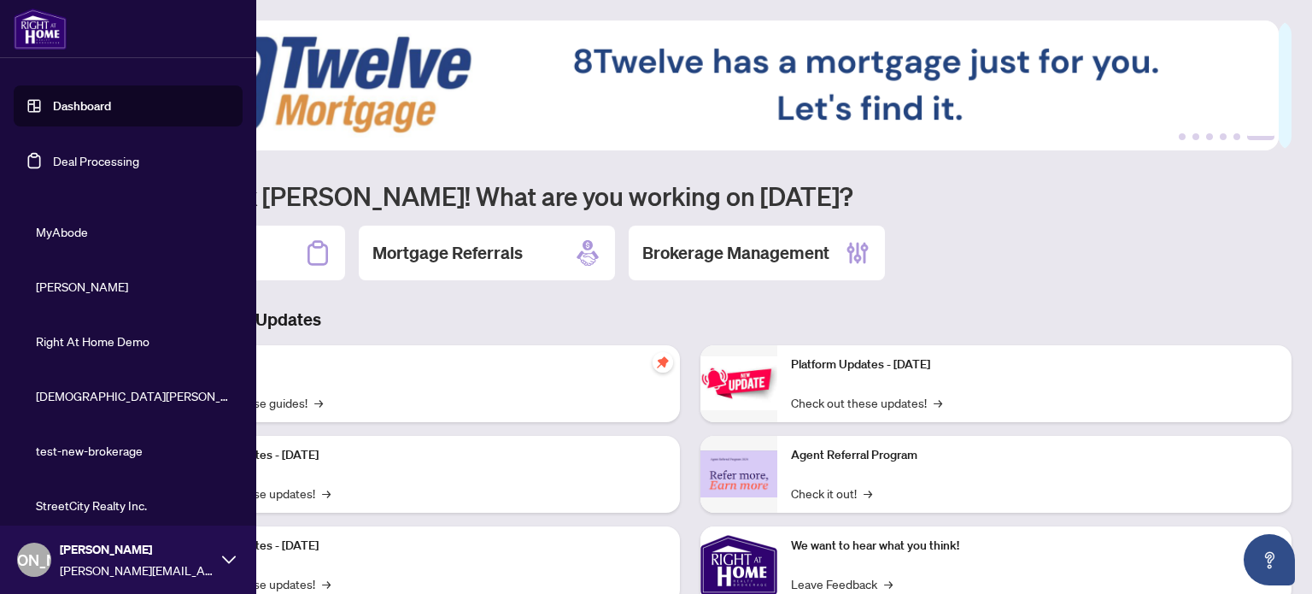
scroll to position [400, 0]
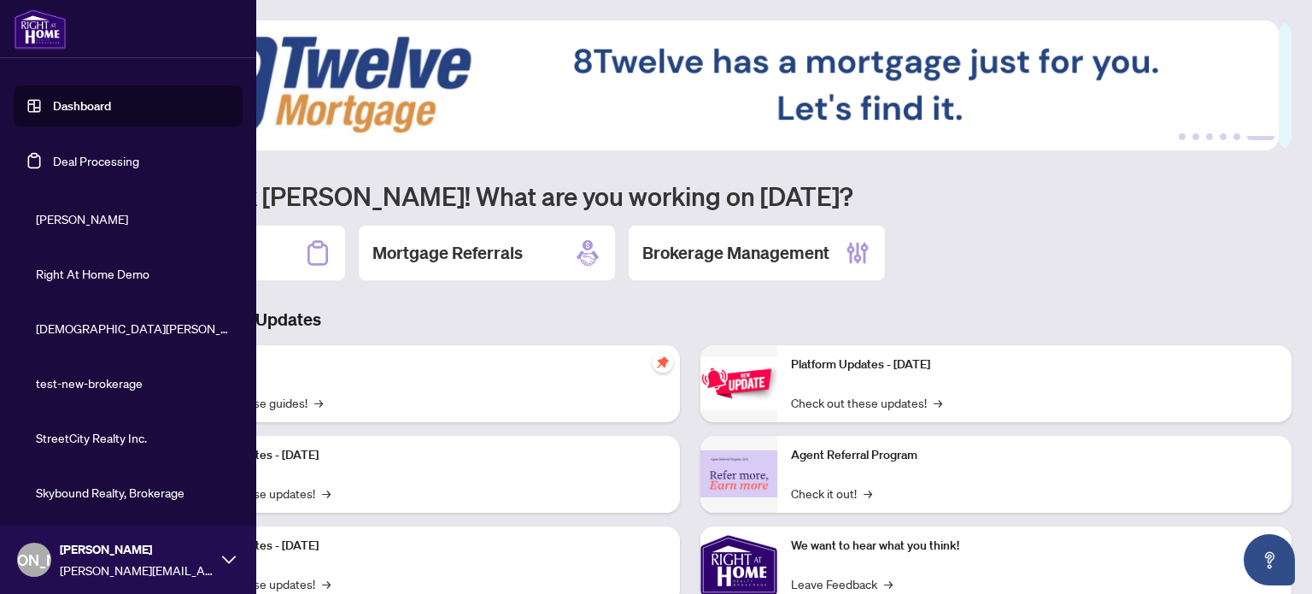
click at [82, 479] on li "Skybound Realty, Brokerage" at bounding box center [128, 492] width 229 height 41
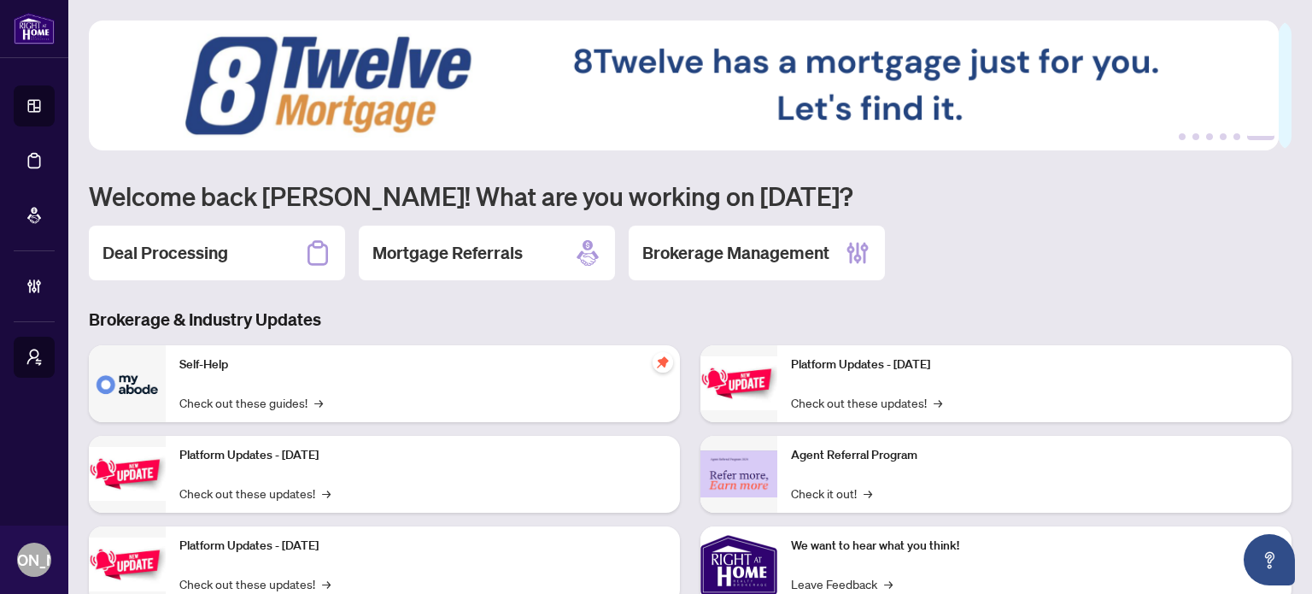
scroll to position [0, 0]
